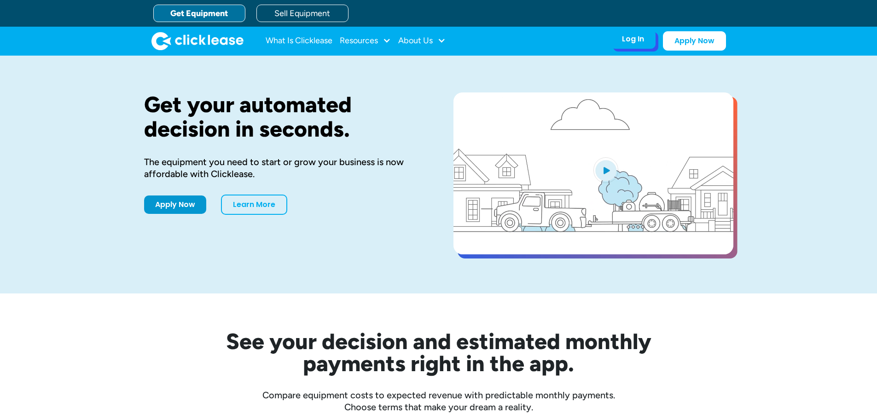
click at [626, 39] on div "Log In" at bounding box center [633, 39] width 22 height 9
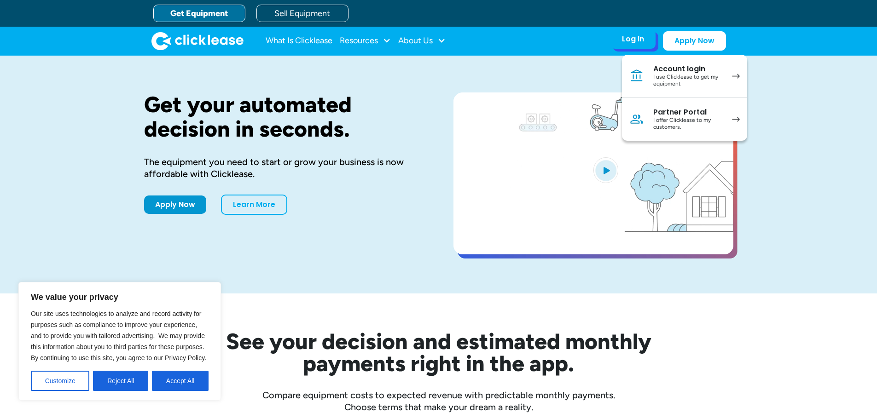
click at [682, 81] on div "I use Clicklease to get my equipment" at bounding box center [688, 81] width 70 height 14
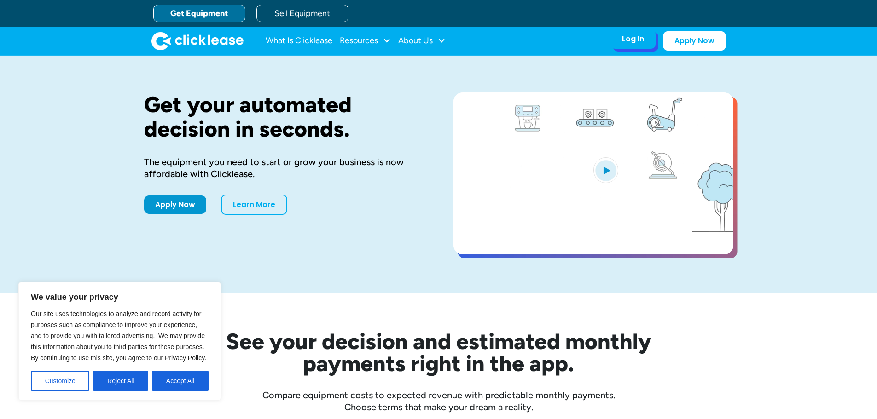
click at [651, 41] on div "Log In Account login I use Clicklease to get my equipment Partner Portal I offe…" at bounding box center [632, 38] width 45 height 19
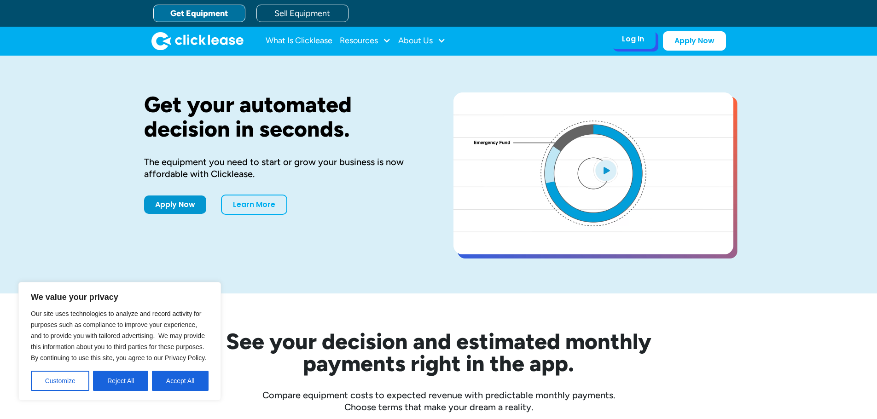
click at [641, 41] on div "Log In" at bounding box center [633, 39] width 22 height 9
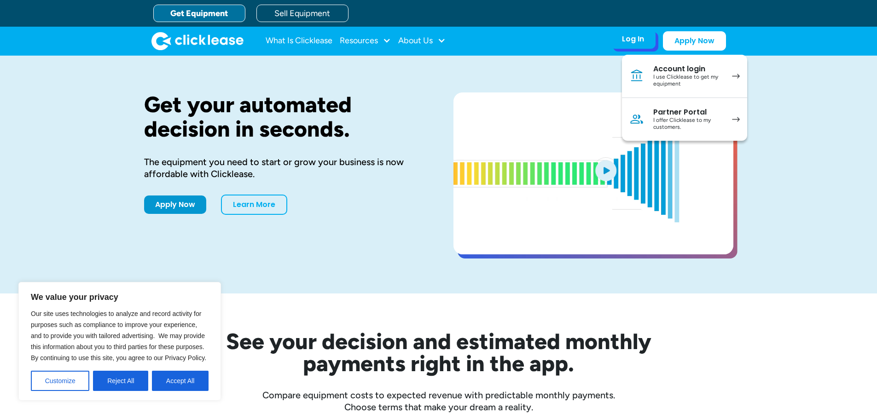
click at [665, 119] on div "I offer Clicklease to my customers." at bounding box center [688, 124] width 70 height 14
